Goal: Information Seeking & Learning: Learn about a topic

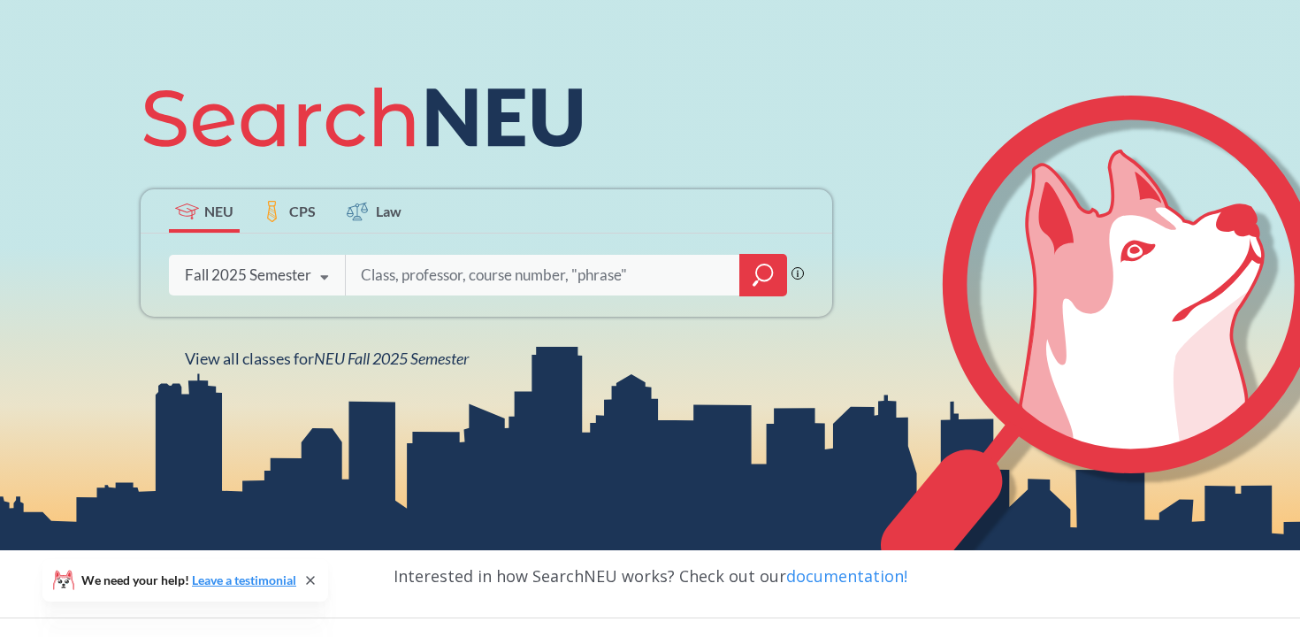
scroll to position [171, 0]
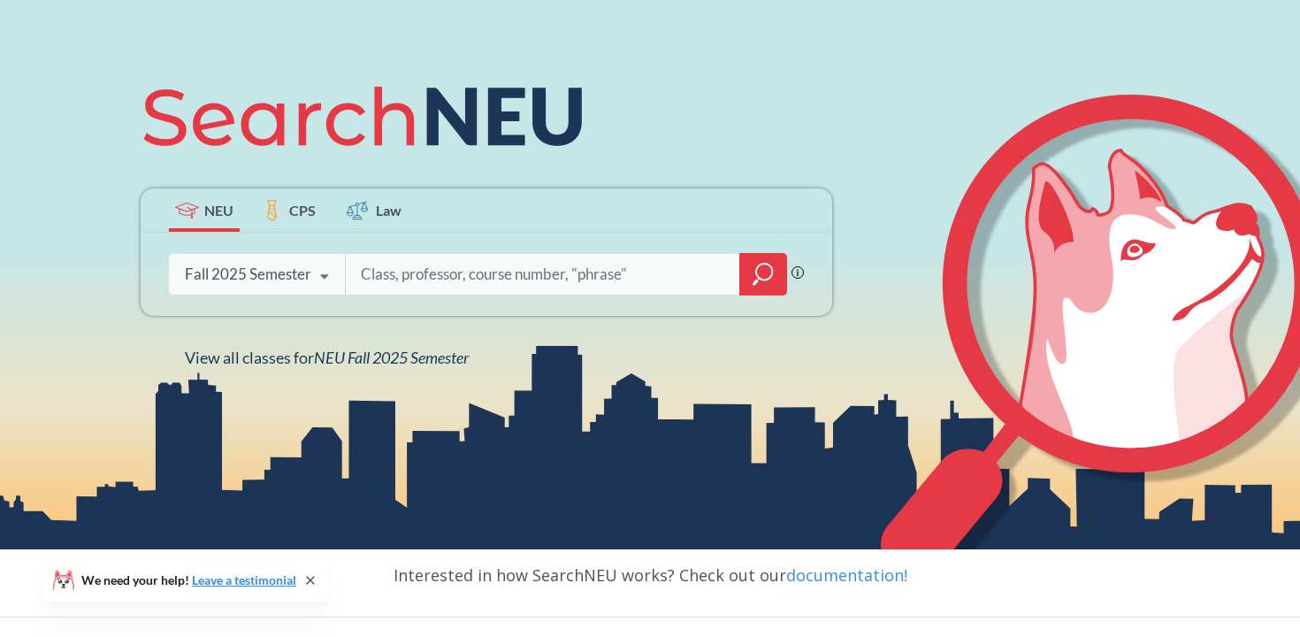
click at [559, 280] on input "search" at bounding box center [543, 274] width 368 height 37
type input "elementary italian 2"
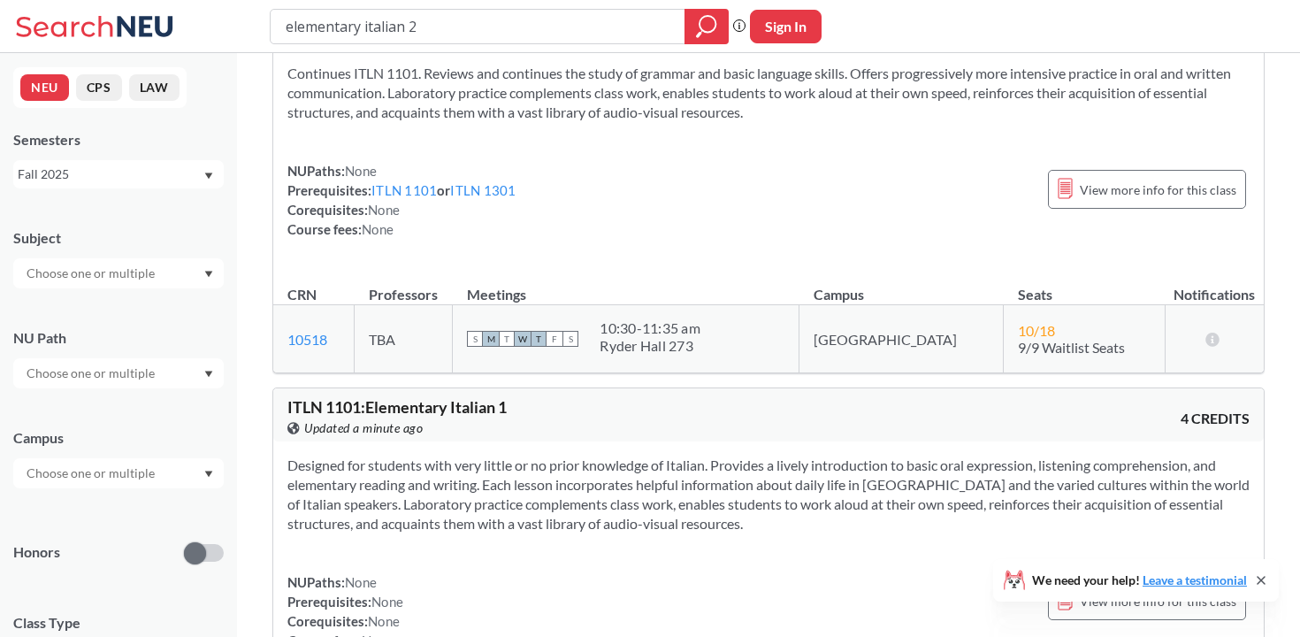
scroll to position [79, 0]
type input "bedrooms and battlefields"
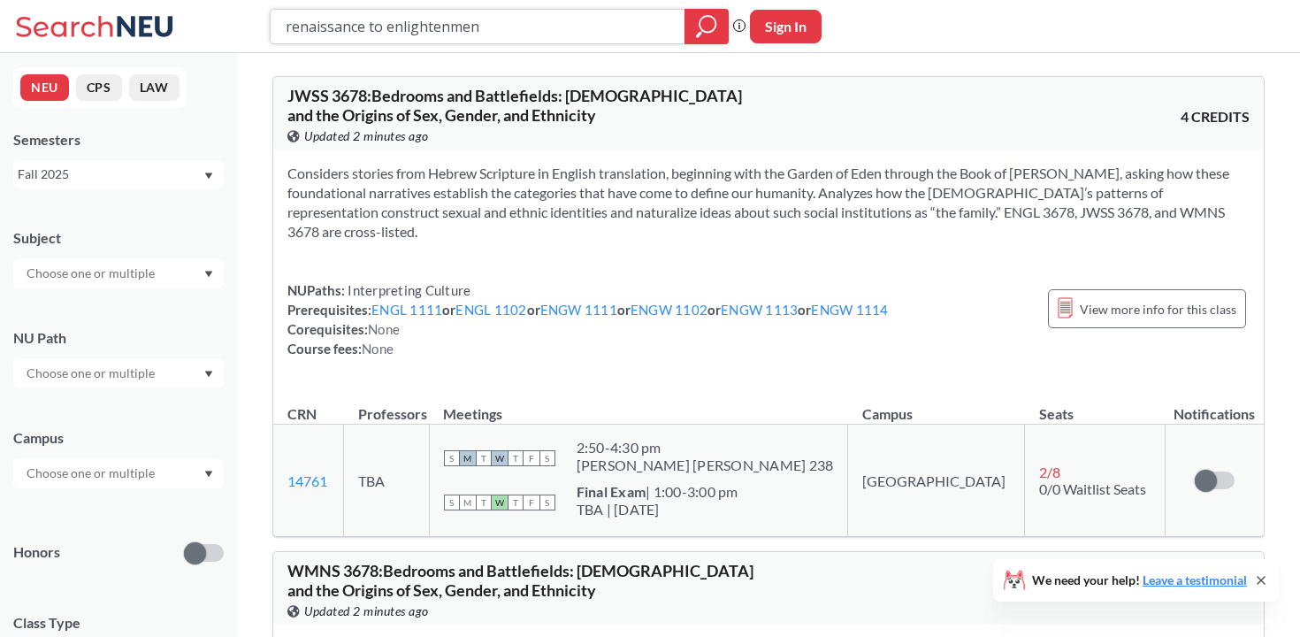
type input "renaissance to enlightenment"
